Goal: Information Seeking & Learning: Learn about a topic

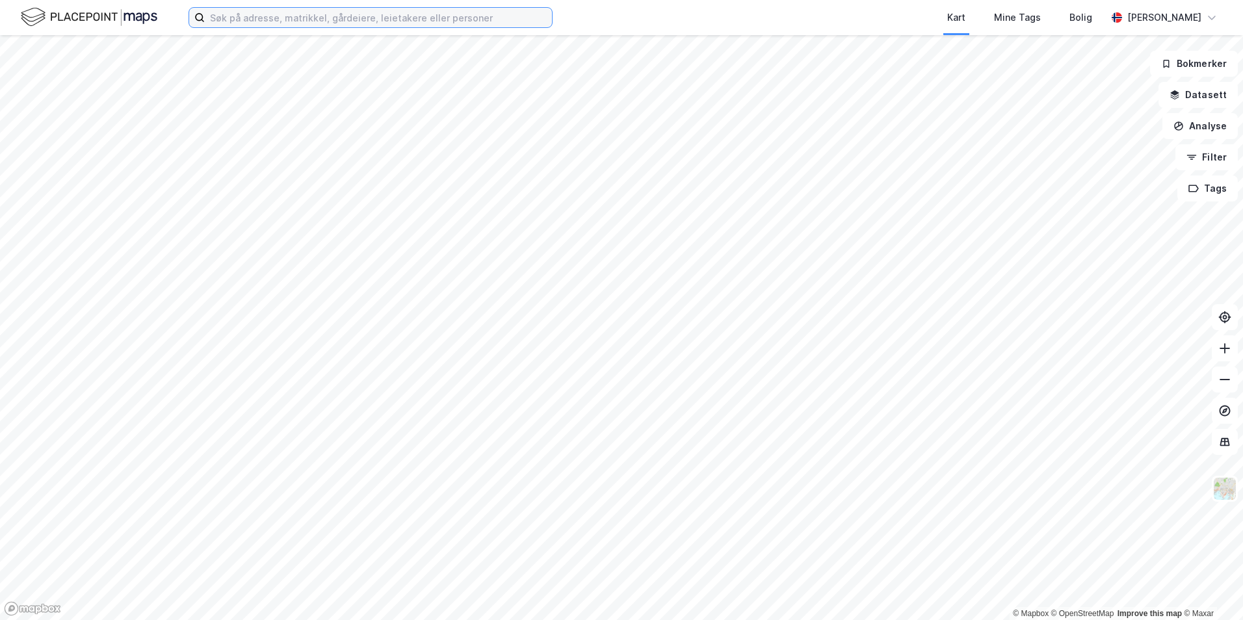
click at [271, 18] on input at bounding box center [378, 18] width 347 height 20
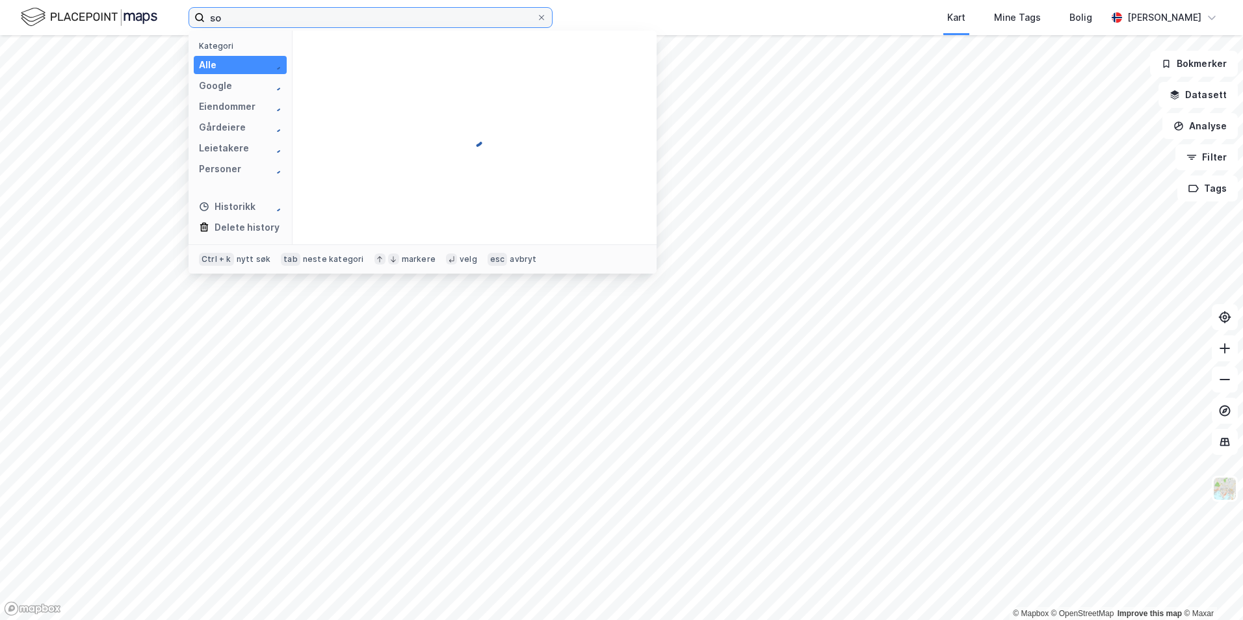
type input "s"
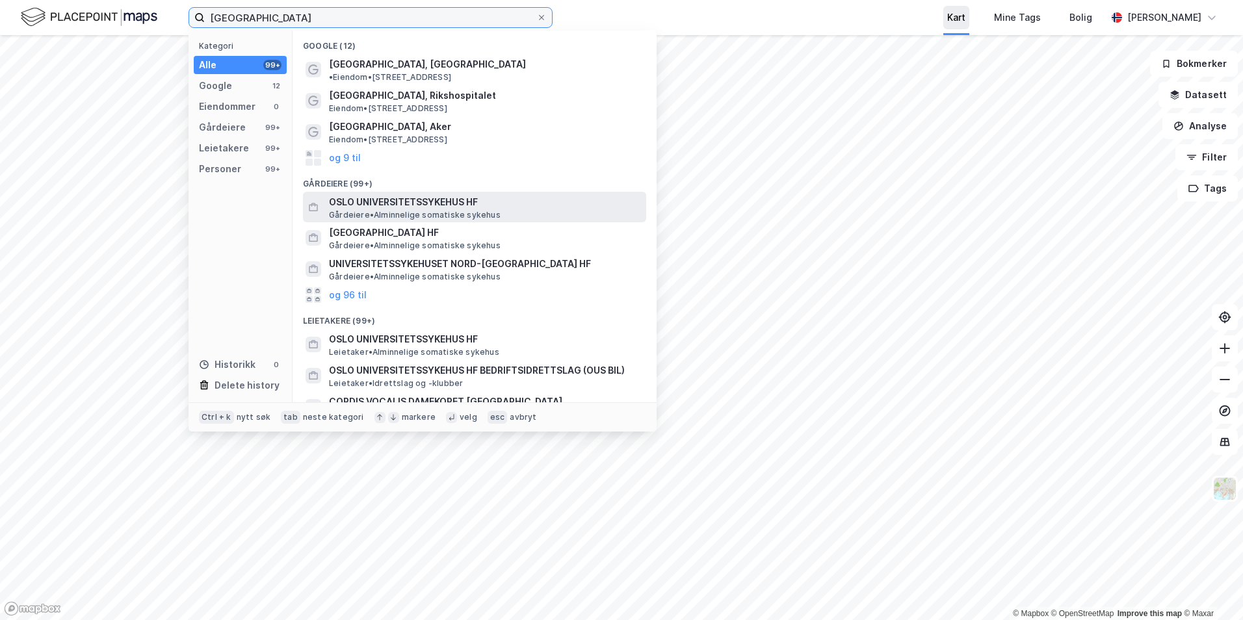
type input "[GEOGRAPHIC_DATA]"
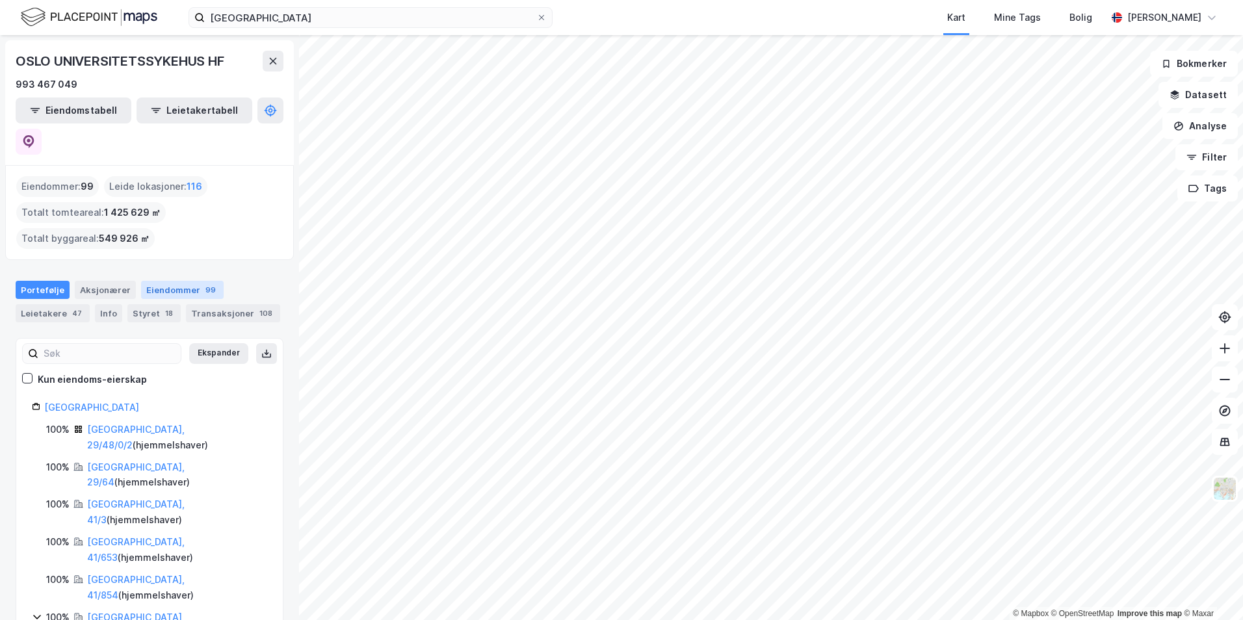
click at [174, 281] on div "Eiendommer 99" at bounding box center [182, 290] width 83 height 18
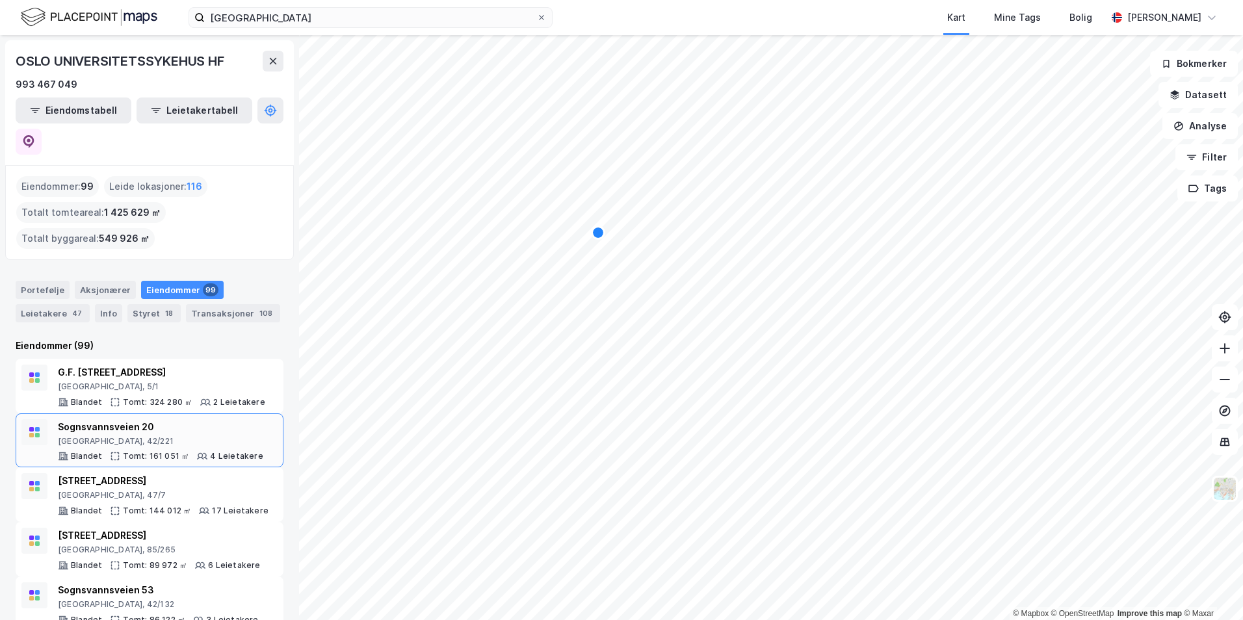
click at [155, 436] on div "[GEOGRAPHIC_DATA], 42/221" at bounding box center [160, 441] width 205 height 10
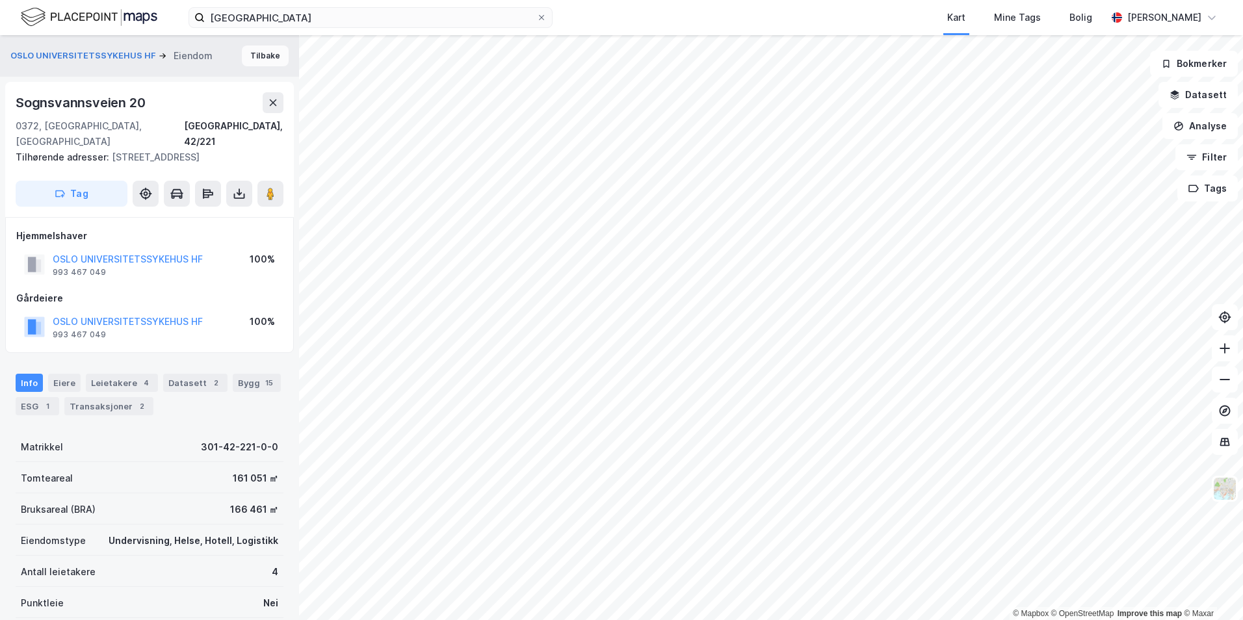
click at [263, 58] on button "Tilbake" at bounding box center [265, 56] width 47 height 21
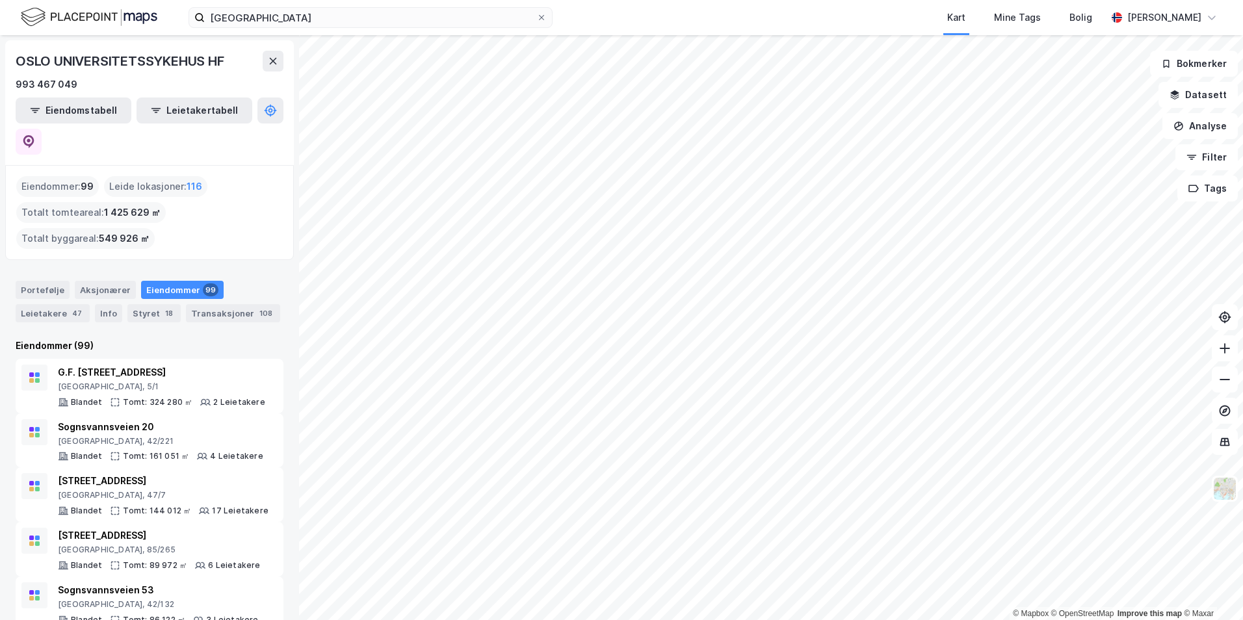
click at [509, 620] on html "oslo universitetssykehus Kart Mine Tags Bolig [PERSON_NAME] © Mapbox © OpenStre…" at bounding box center [621, 310] width 1243 height 620
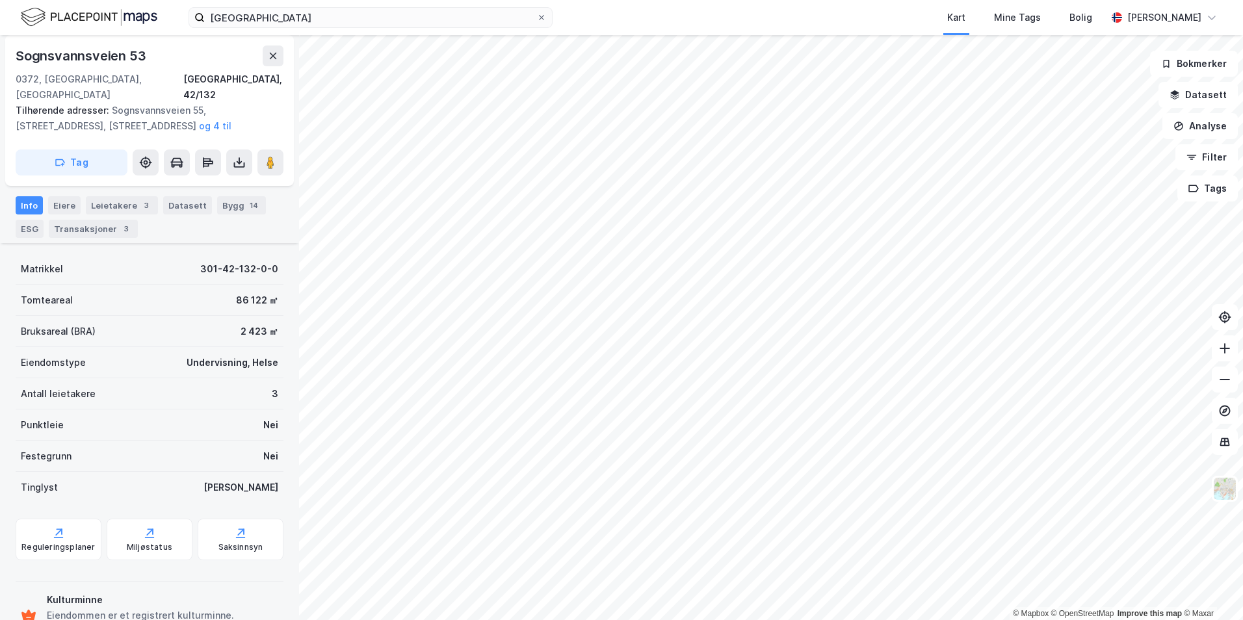
scroll to position [195, 0]
click at [78, 519] on div "Reguleringsplaner" at bounding box center [59, 538] width 86 height 42
